Goal: Browse casually: Explore the website without a specific task or goal

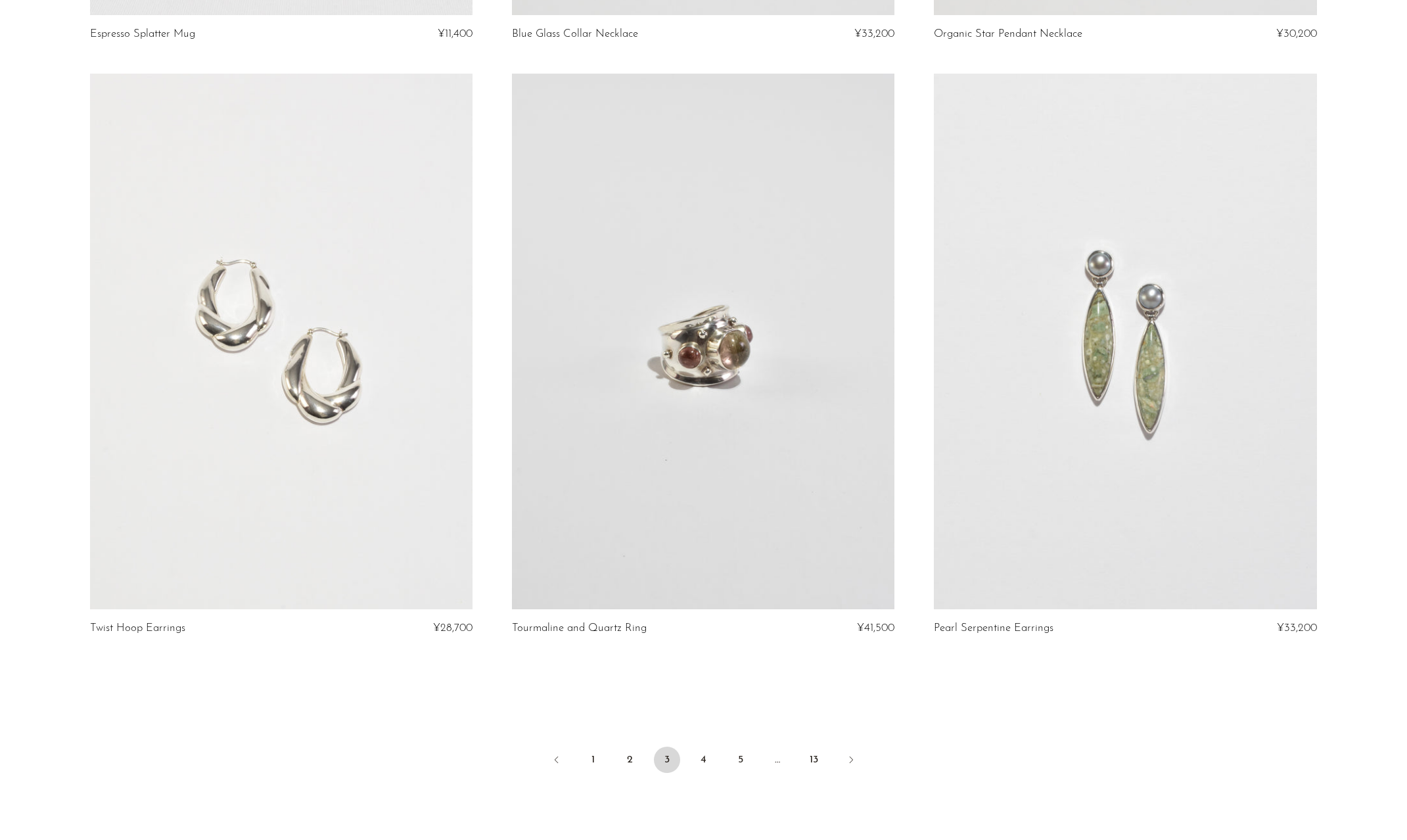
scroll to position [6710, 0]
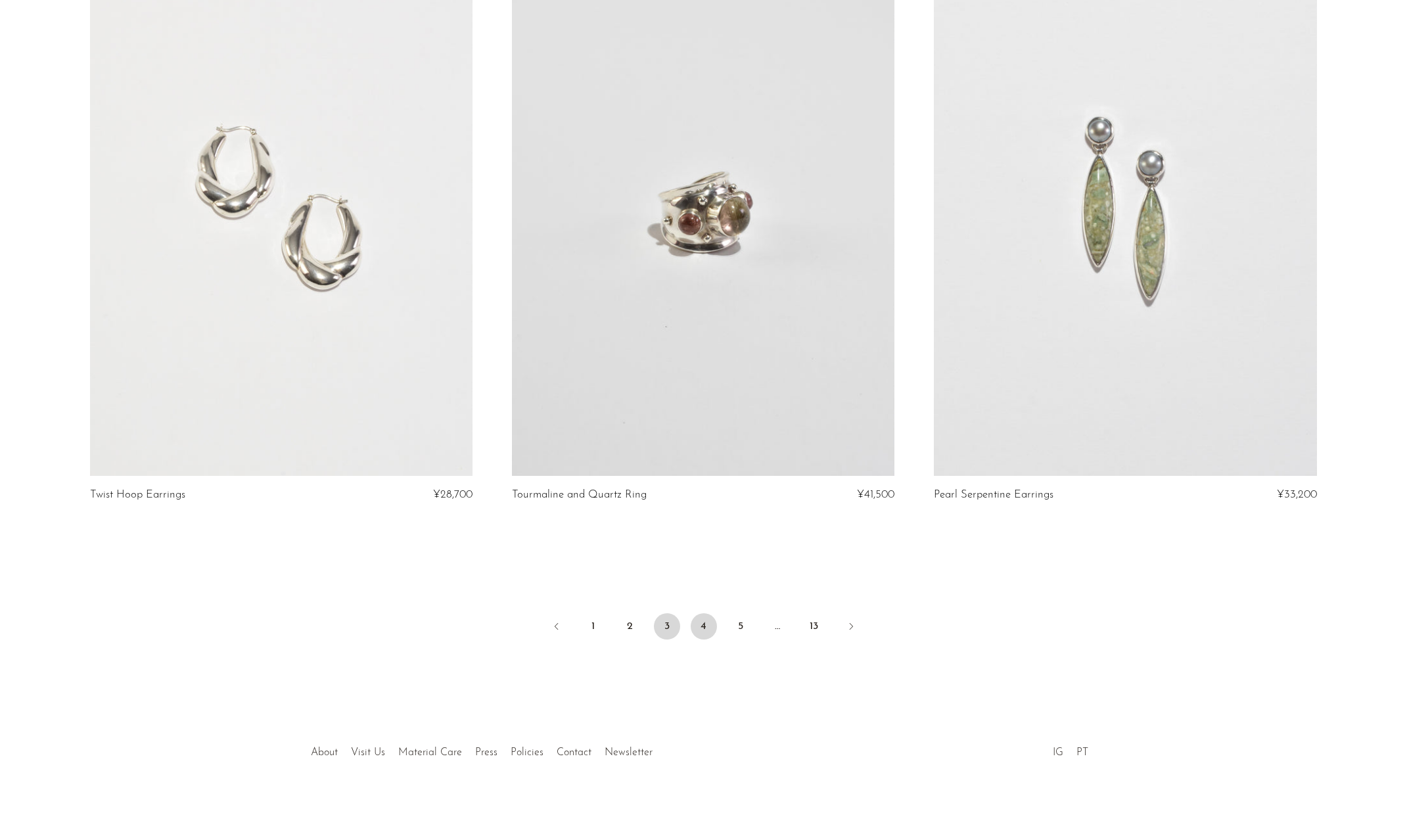
click at [707, 622] on link "4" at bounding box center [704, 625] width 26 height 26
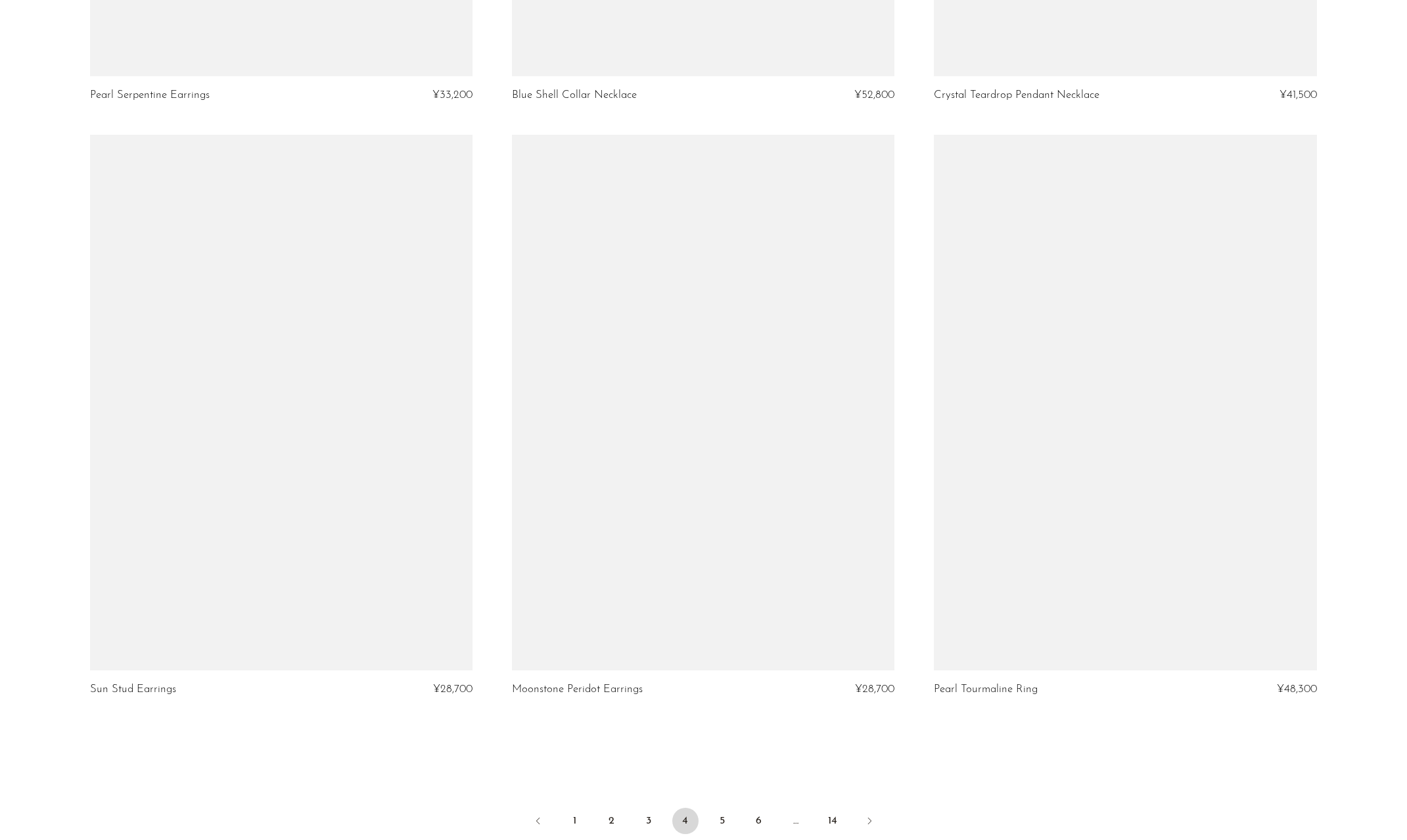
scroll to position [6710, 0]
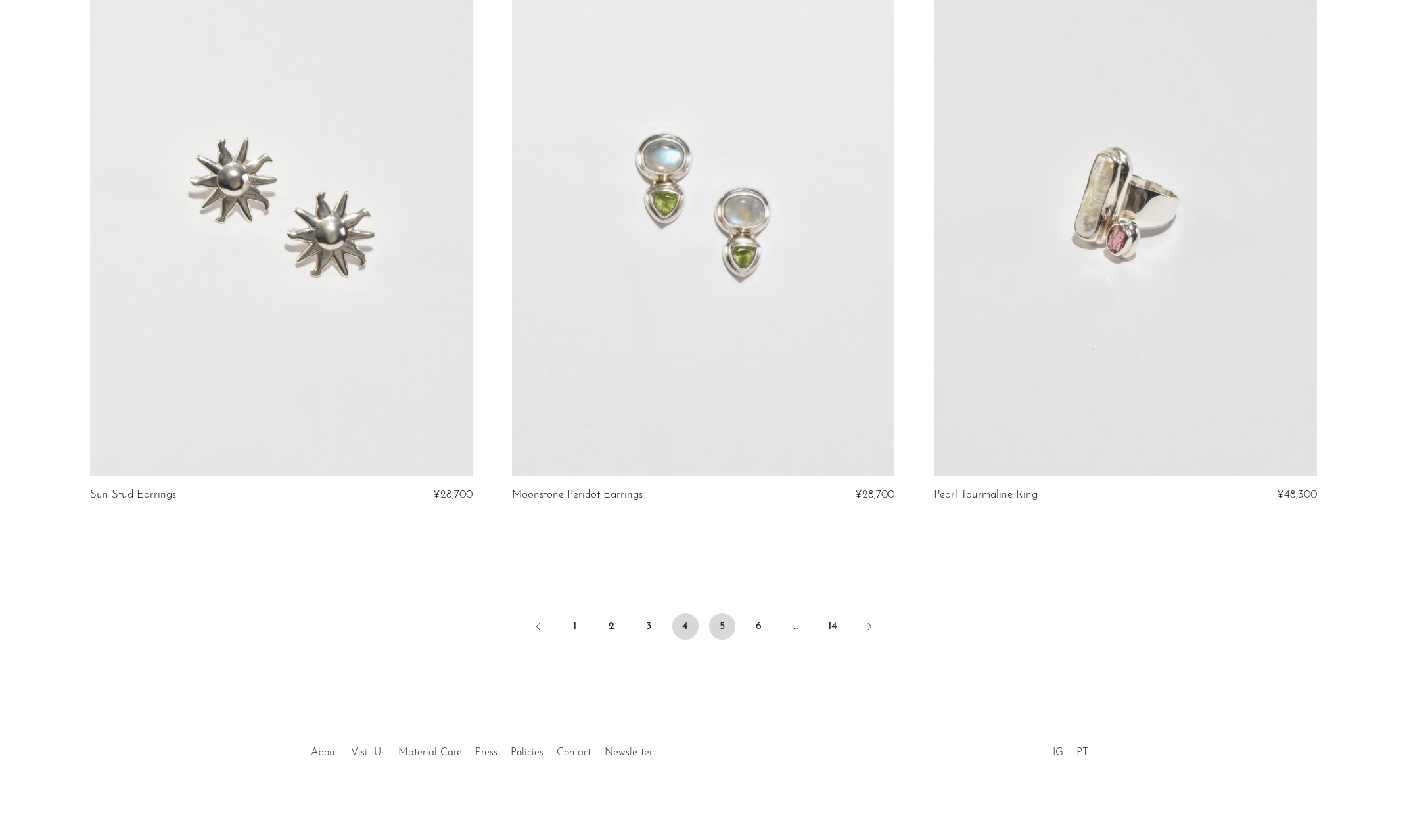
click at [716, 621] on link "5" at bounding box center [722, 625] width 26 height 26
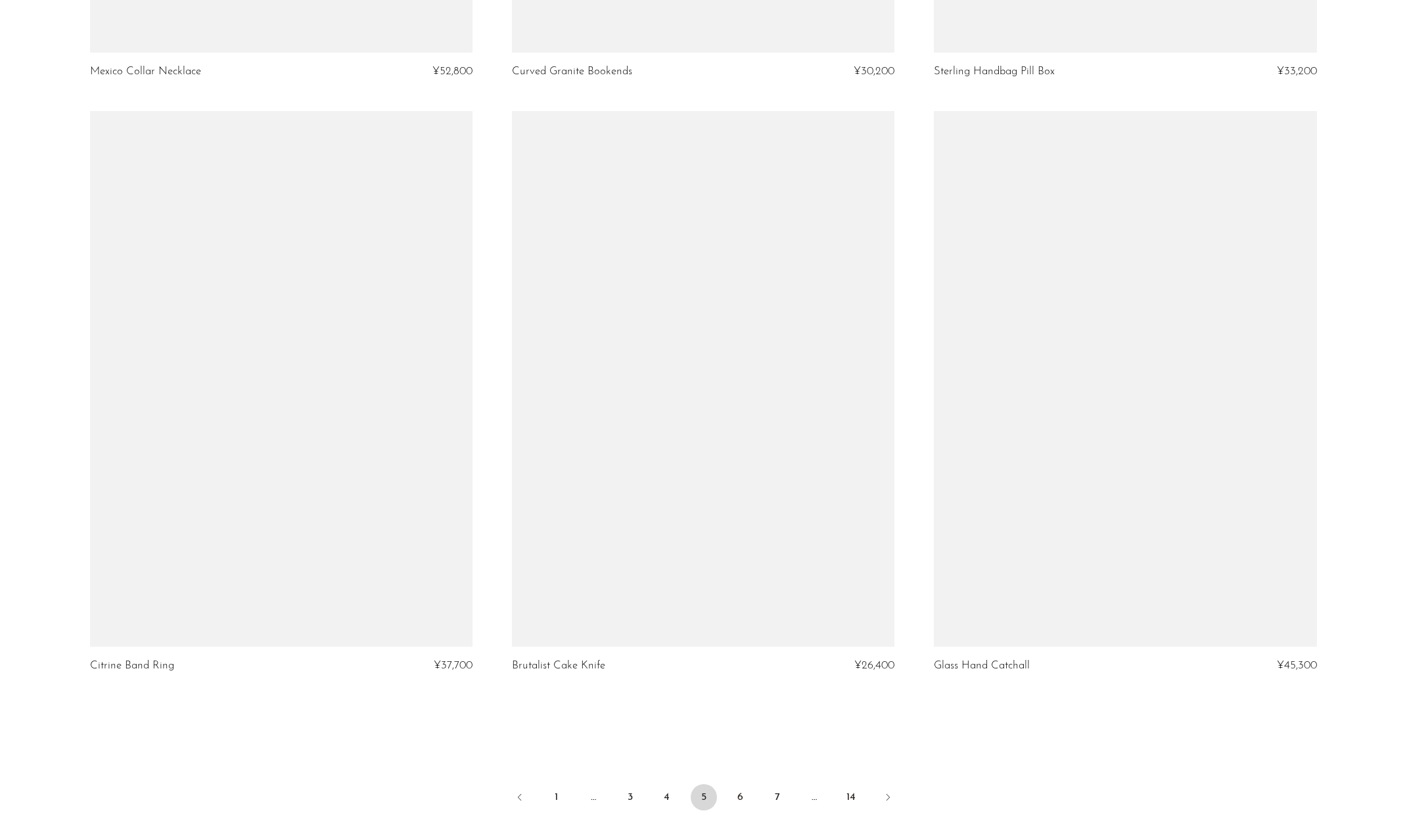
scroll to position [6710, 0]
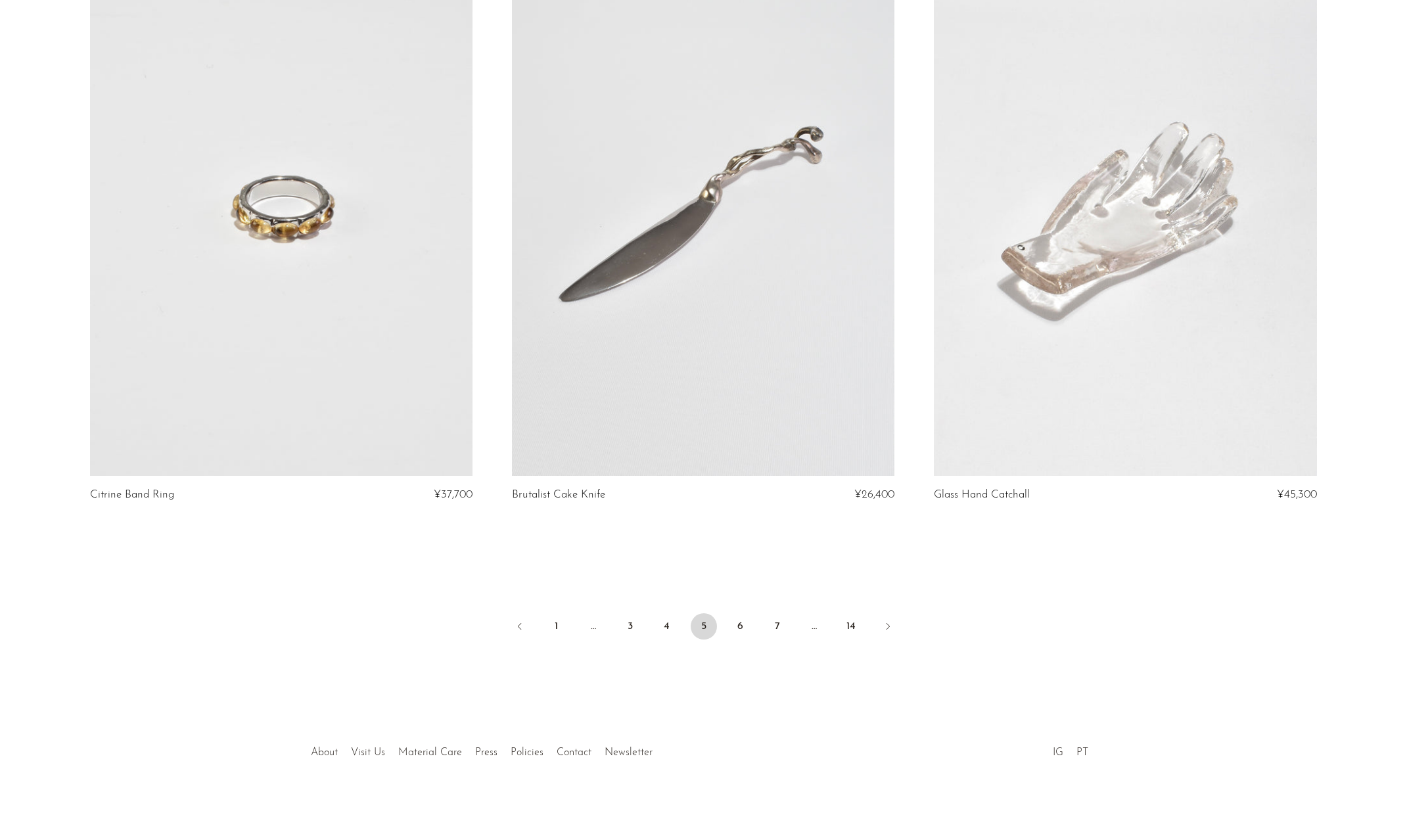
click at [217, 249] on link at bounding box center [281, 208] width 382 height 535
click at [740, 626] on link "6" at bounding box center [740, 625] width 26 height 26
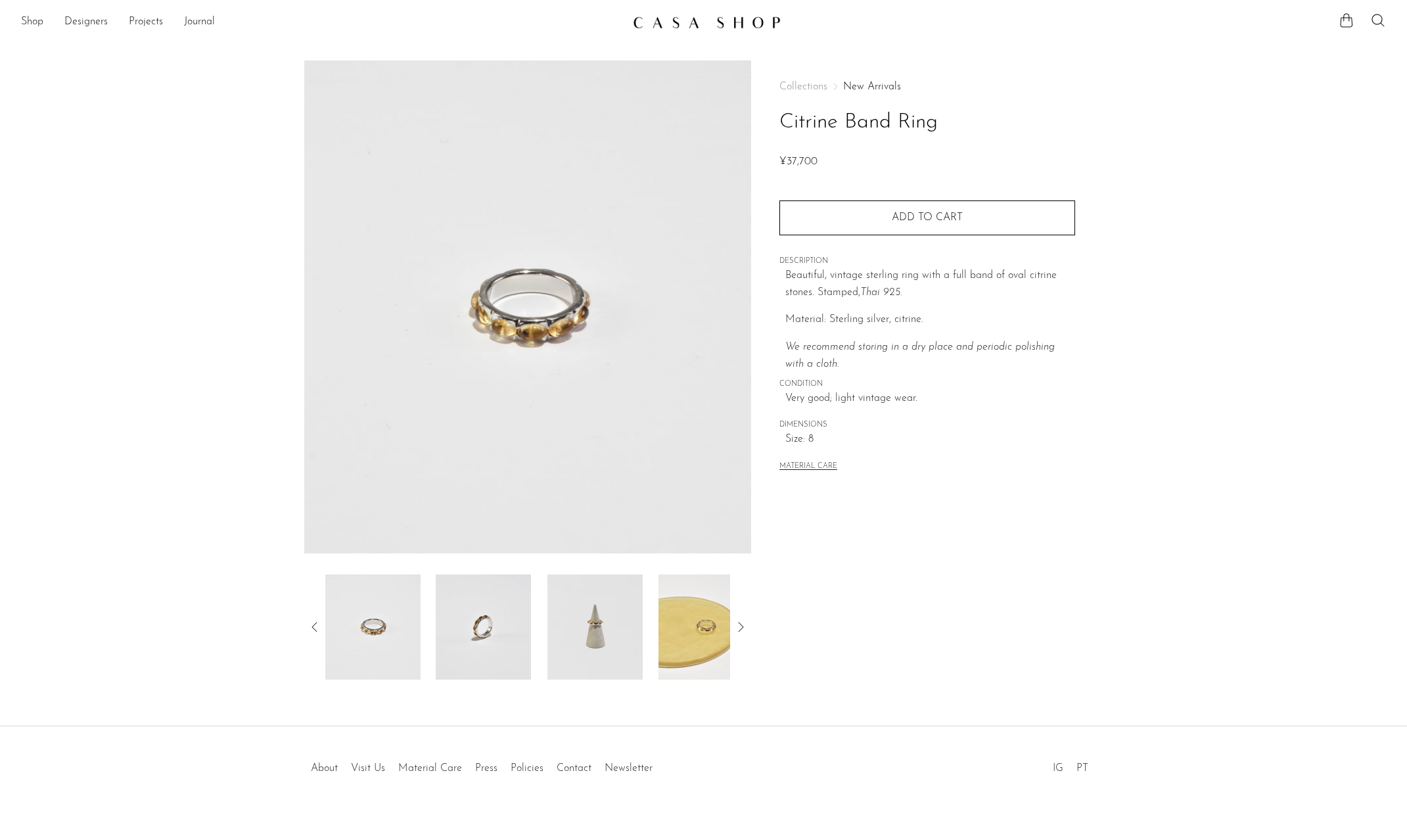
click at [506, 648] on img at bounding box center [483, 626] width 95 height 105
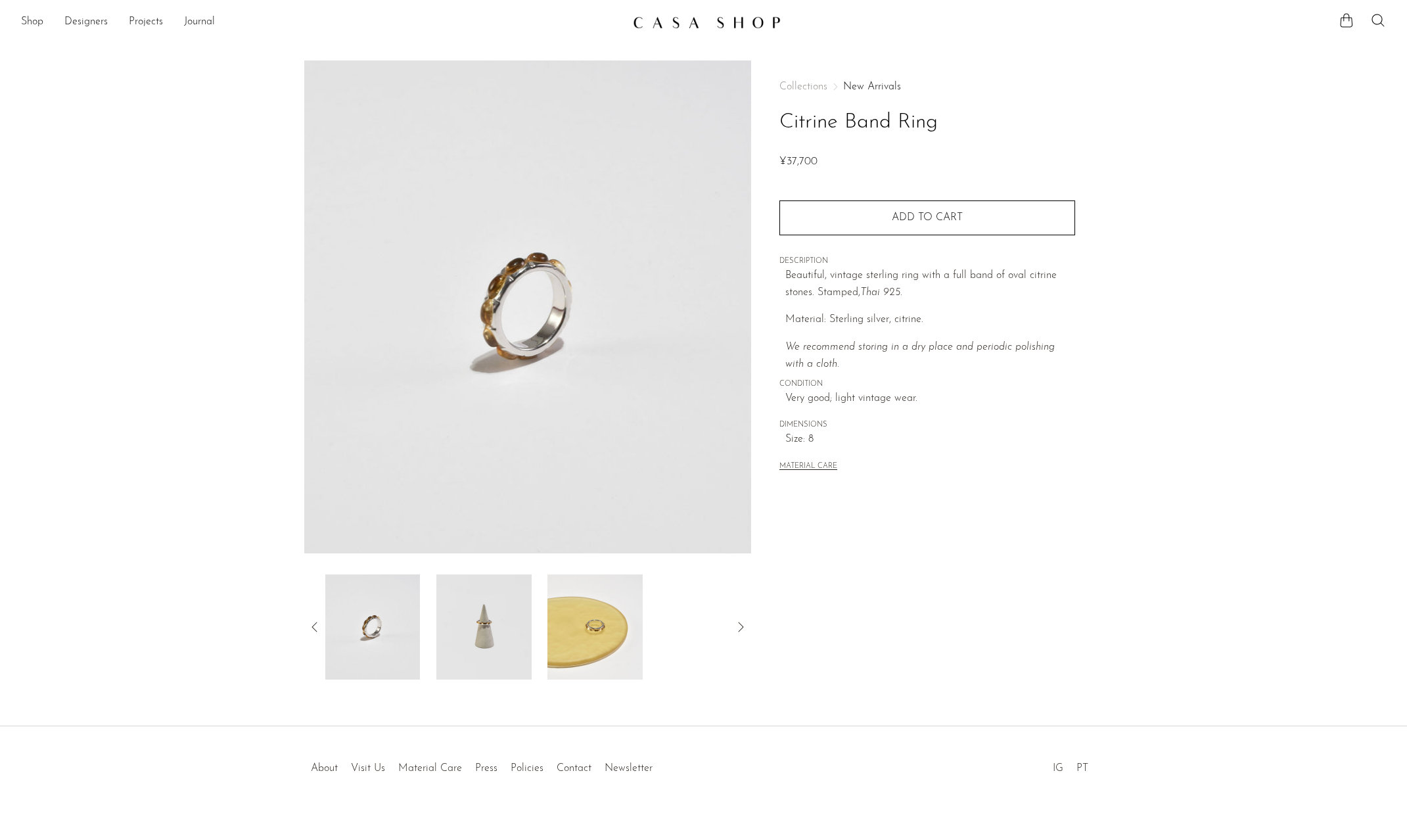
click at [627, 615] on img at bounding box center [595, 626] width 95 height 105
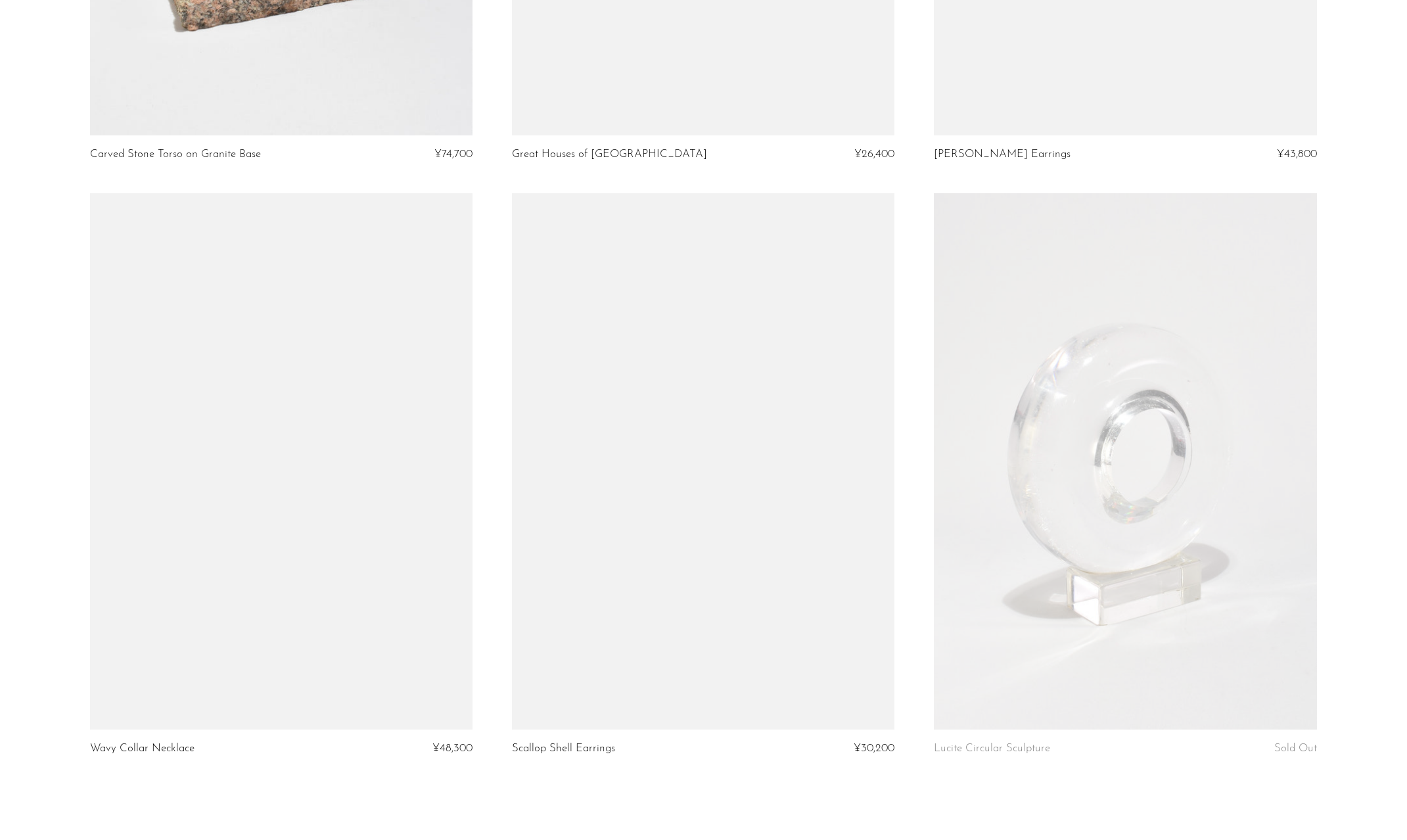
scroll to position [6710, 0]
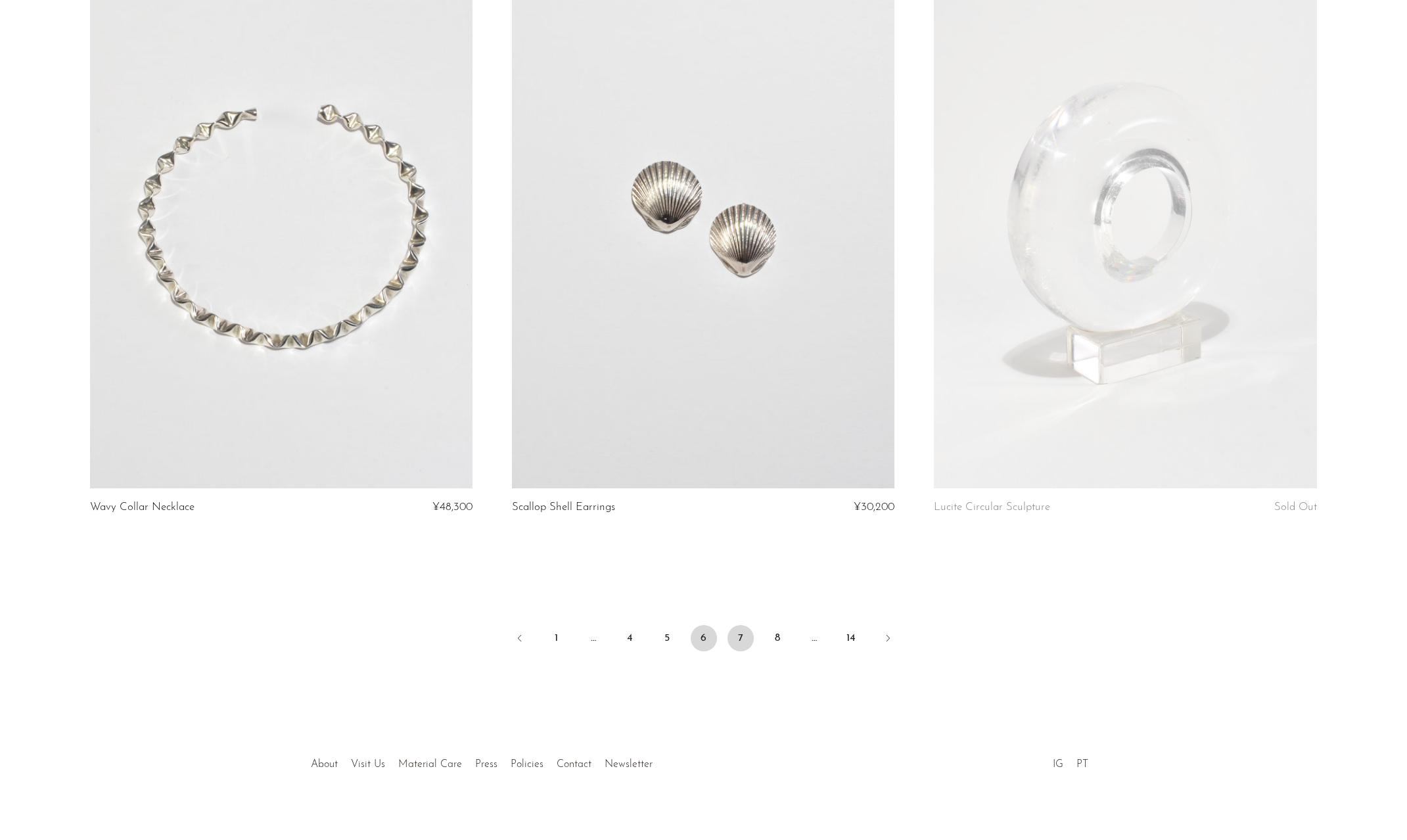
click at [745, 626] on link "7" at bounding box center [740, 637] width 26 height 26
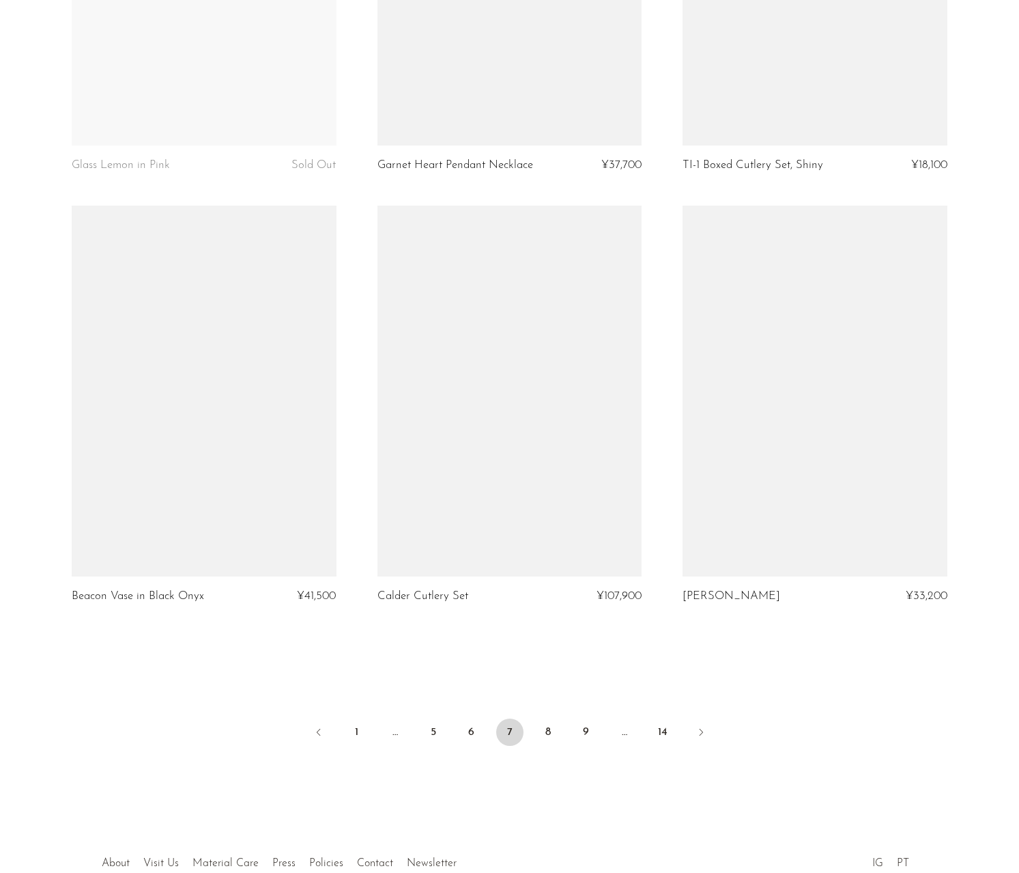
scroll to position [4745, 0]
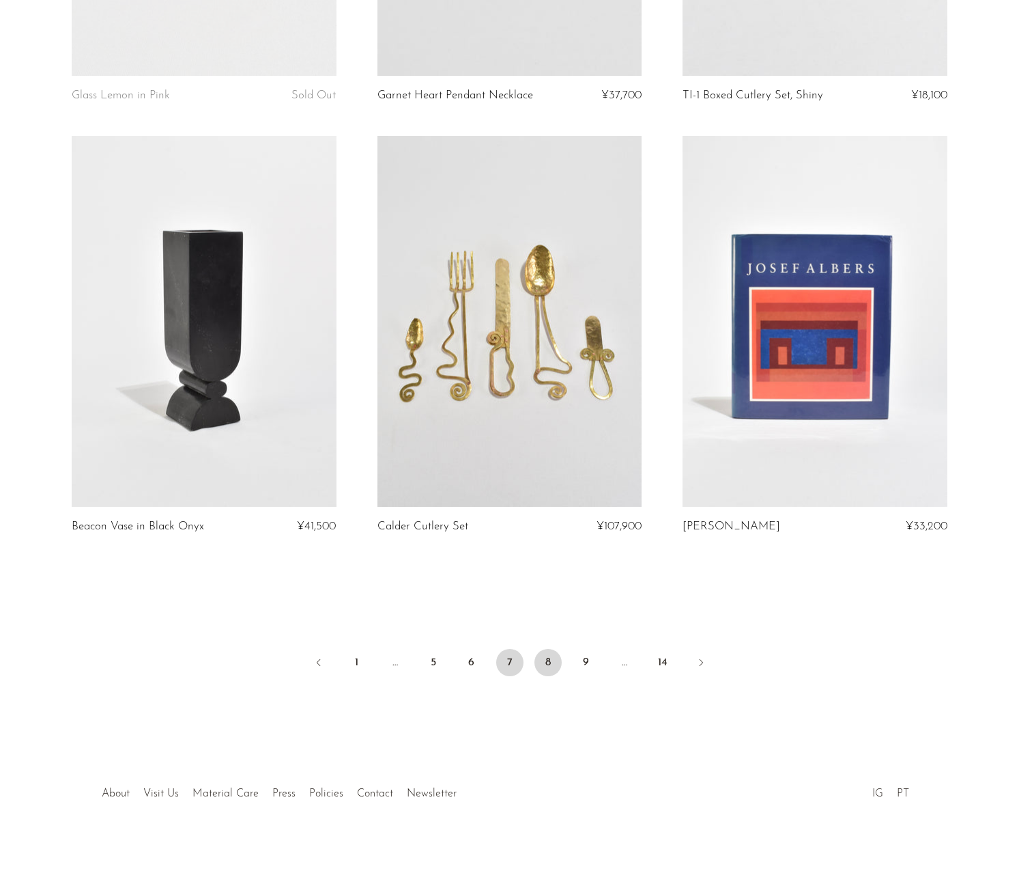
click at [546, 651] on link "8" at bounding box center [548, 662] width 27 height 27
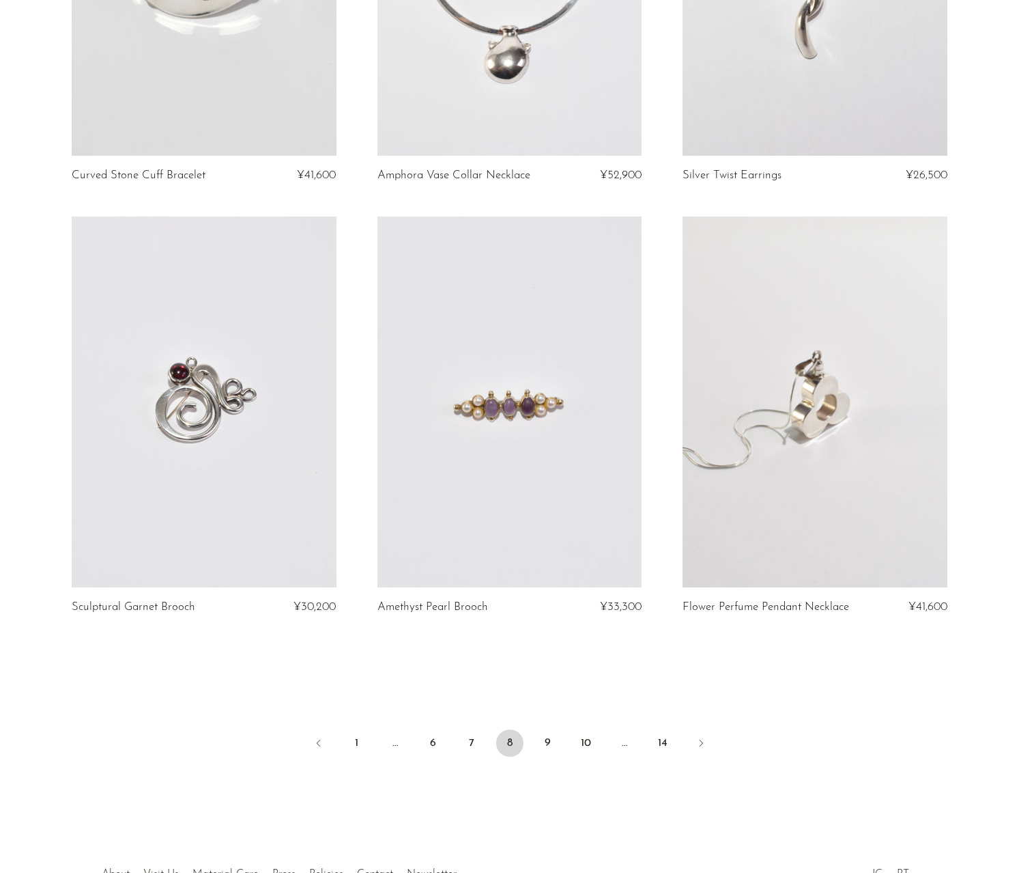
scroll to position [4745, 0]
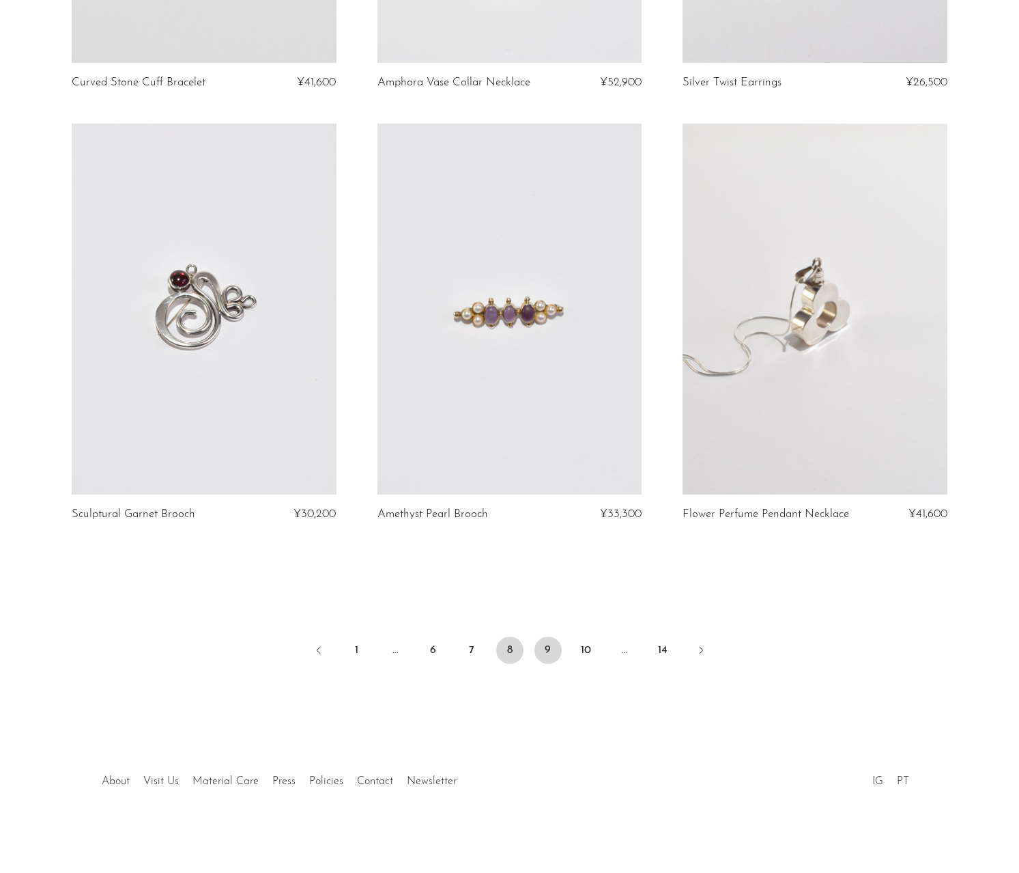
click at [554, 652] on link "9" at bounding box center [548, 649] width 27 height 27
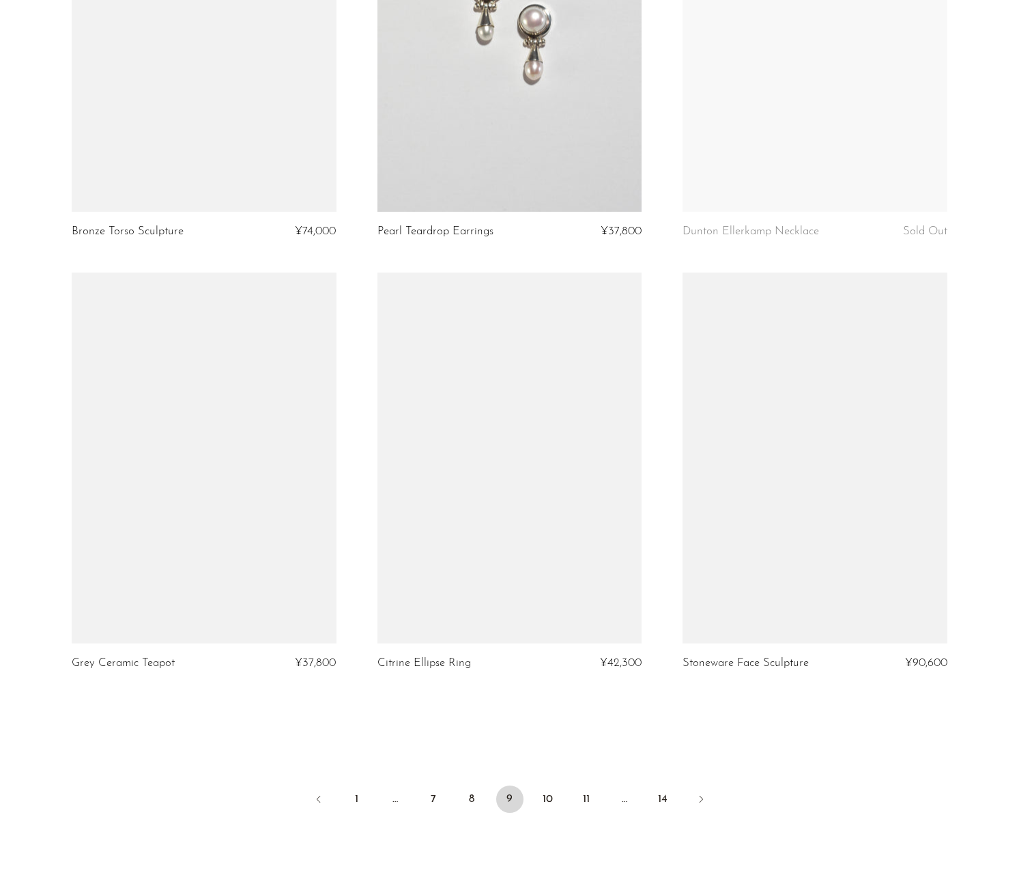
scroll to position [4730, 0]
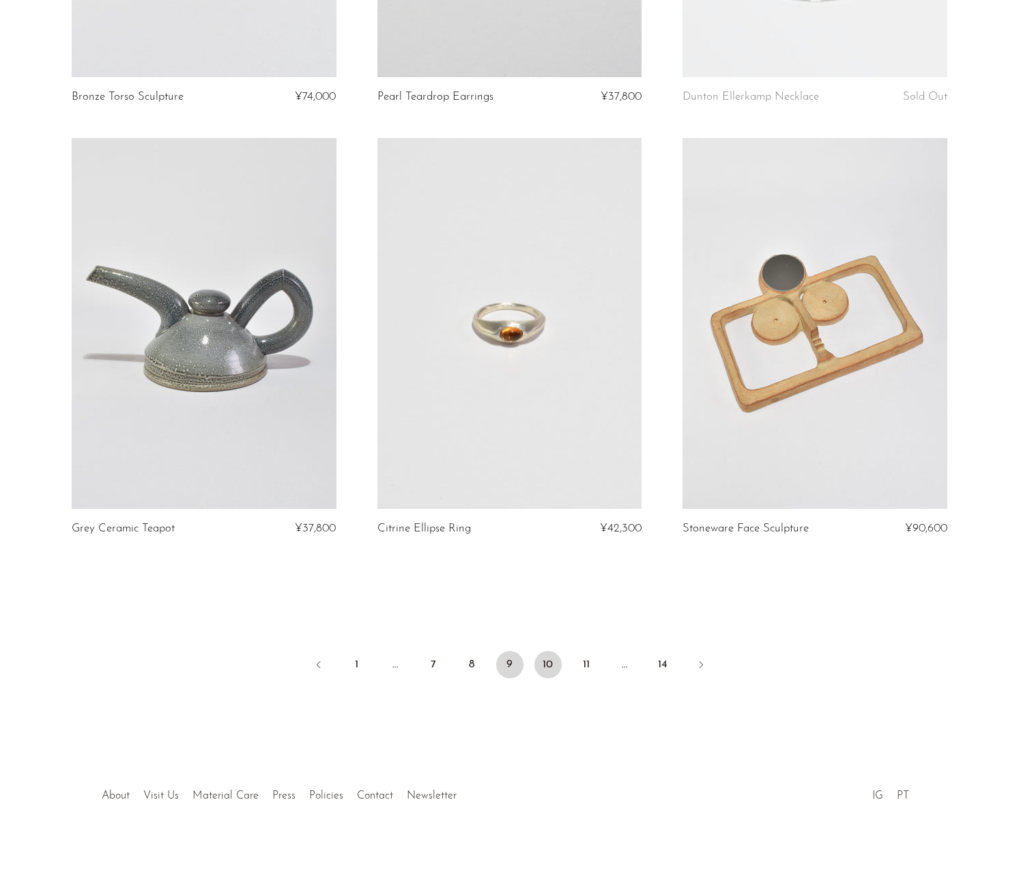
click at [558, 667] on link "10" at bounding box center [548, 664] width 27 height 27
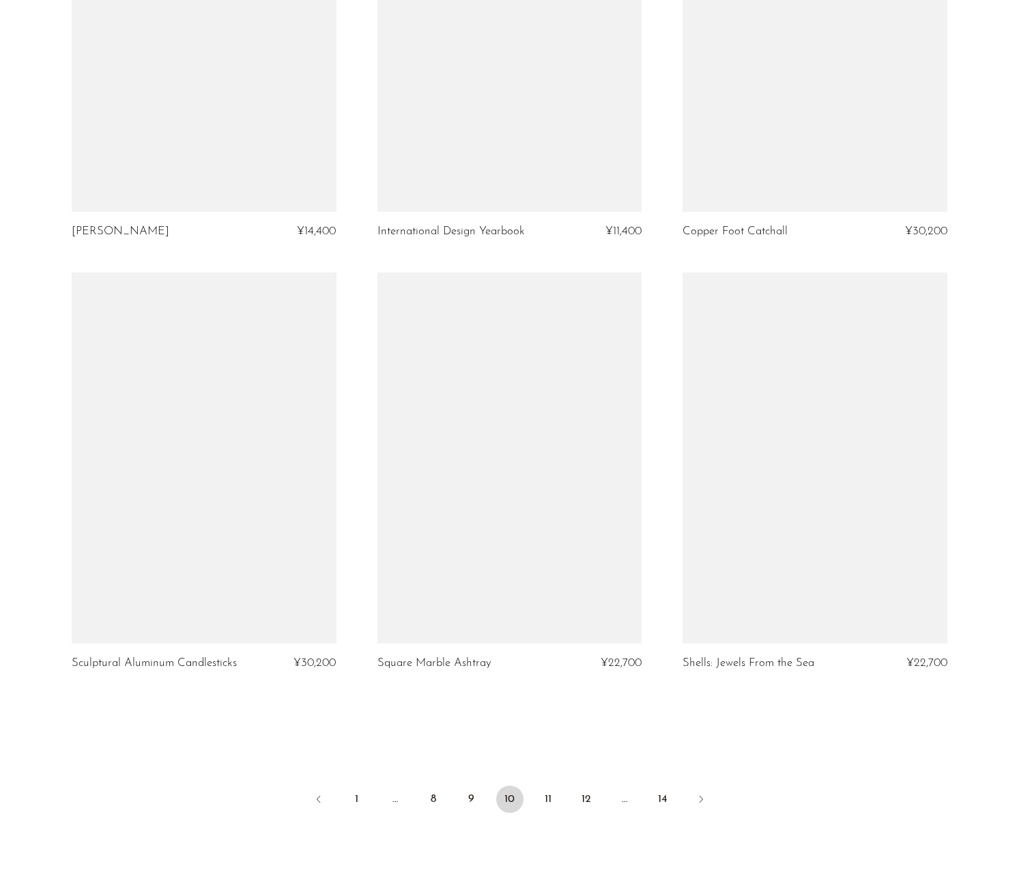
scroll to position [4704, 0]
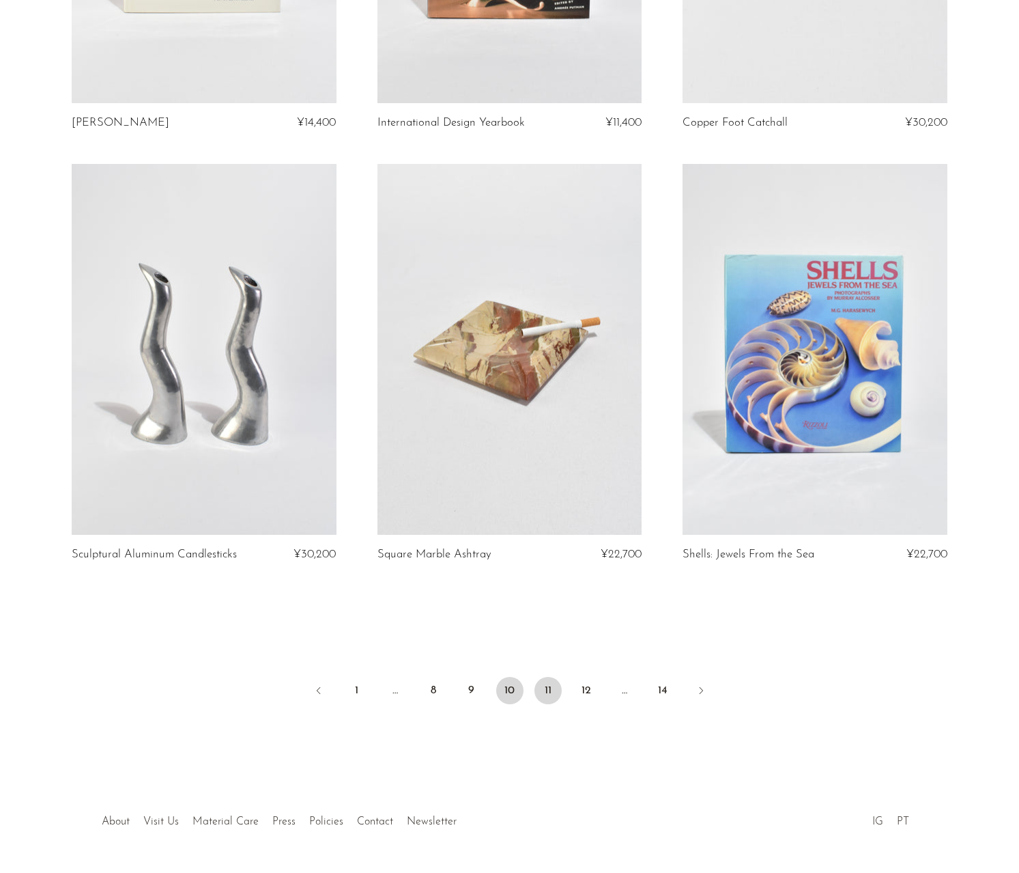
click at [553, 683] on link "11" at bounding box center [548, 690] width 27 height 27
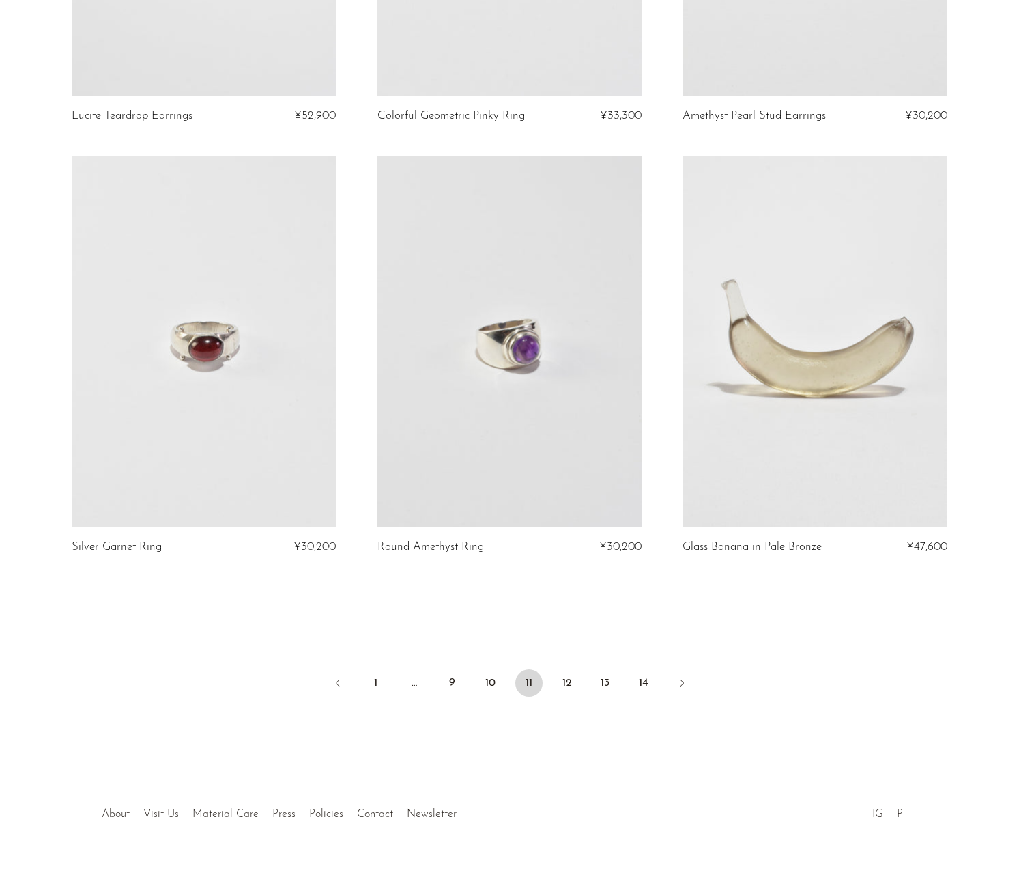
scroll to position [4757, 0]
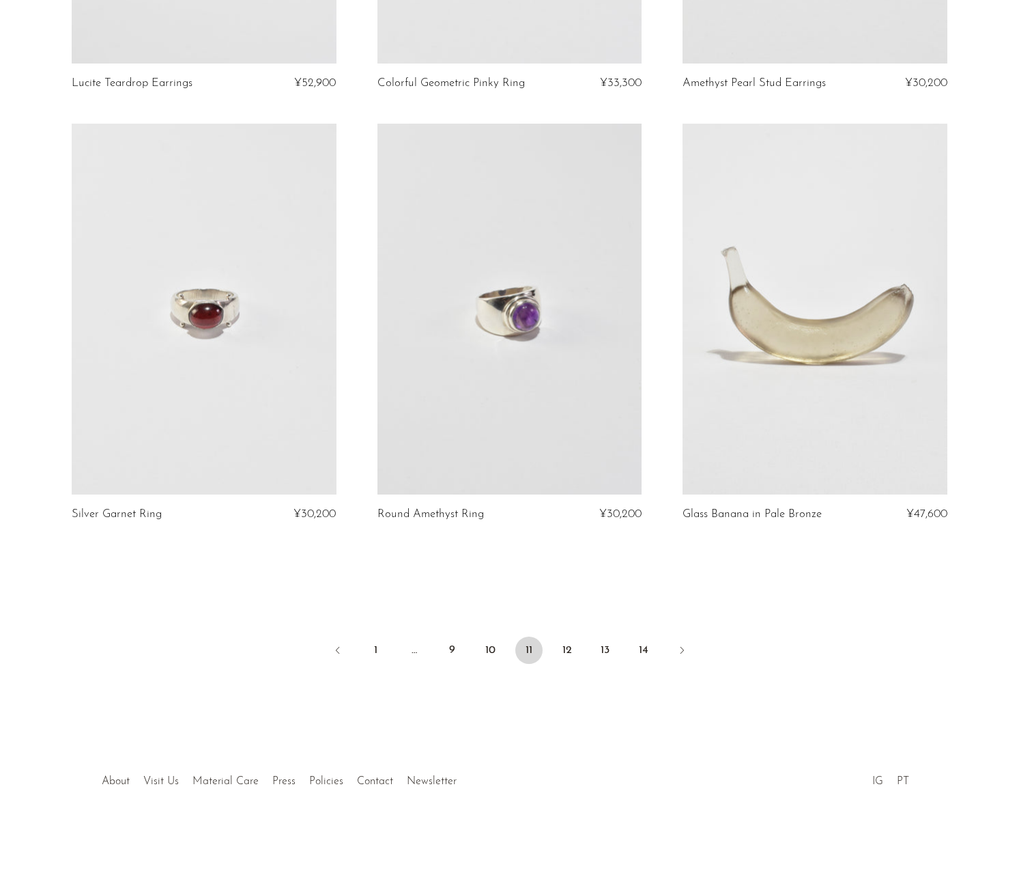
click at [847, 838] on div at bounding box center [509, 845] width 1019 height 55
